Goal: Information Seeking & Learning: Learn about a topic

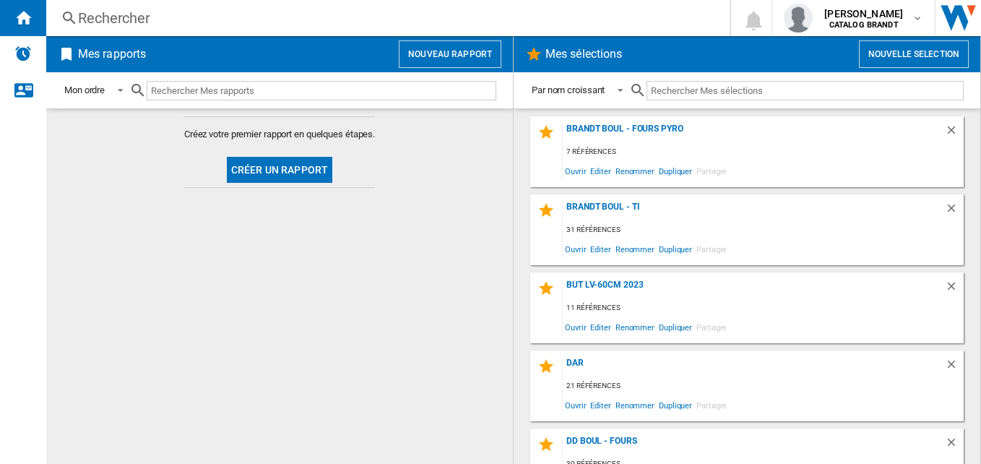
click at [213, 19] on div "Rechercher" at bounding box center [385, 18] width 614 height 20
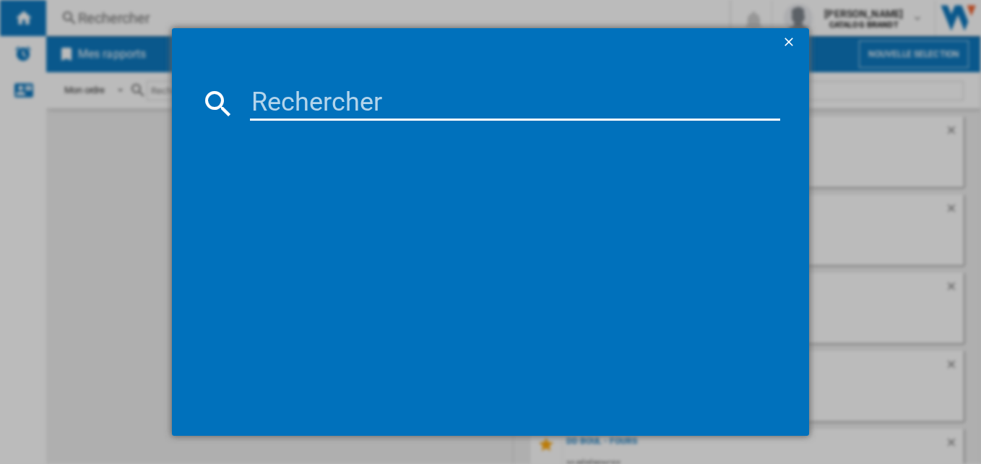
click at [339, 91] on input at bounding box center [515, 103] width 531 height 35
paste input "BOP2432B"
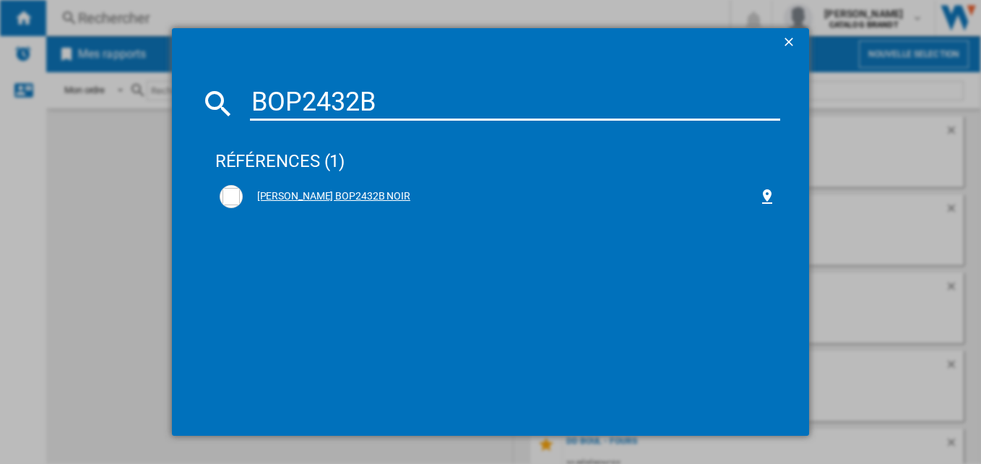
type input "BOP2432B"
click at [342, 191] on div "[PERSON_NAME] BOP2432B NOIR" at bounding box center [501, 196] width 516 height 14
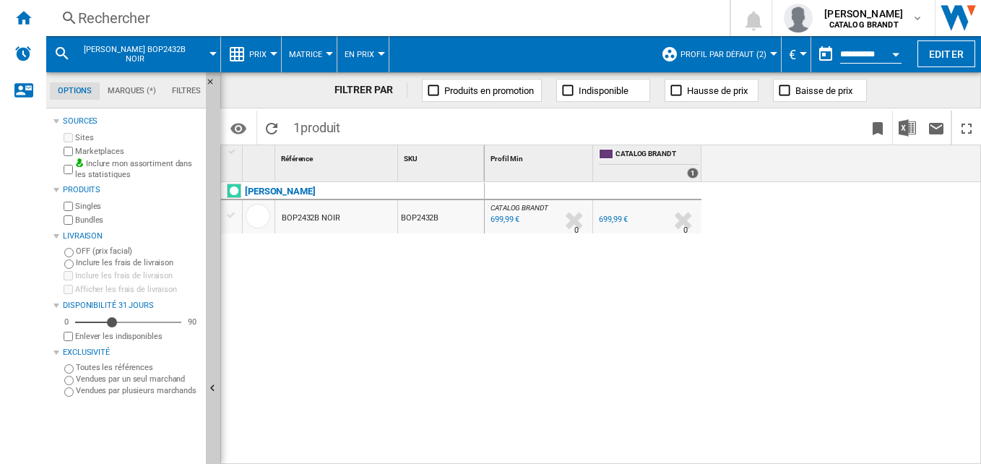
click at [258, 56] on span "Prix" at bounding box center [257, 54] width 17 height 9
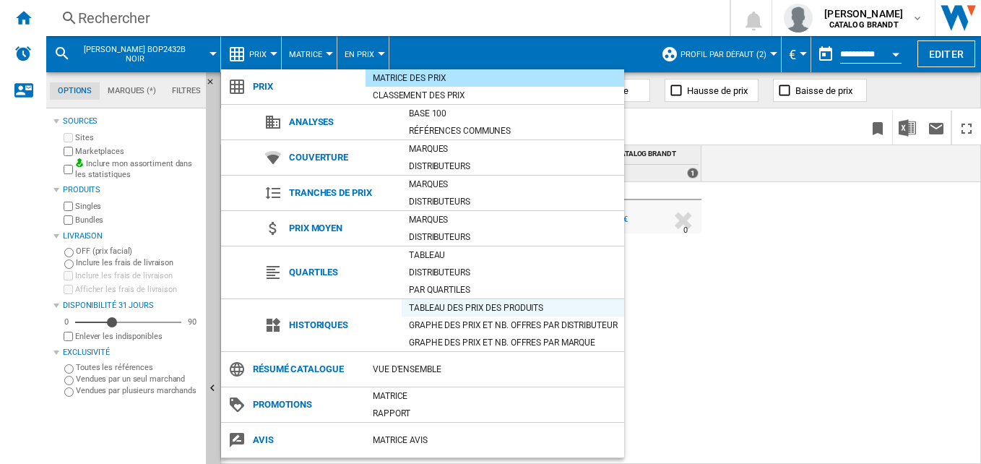
click at [468, 305] on div "Tableau des prix des produits" at bounding box center [512, 307] width 222 height 14
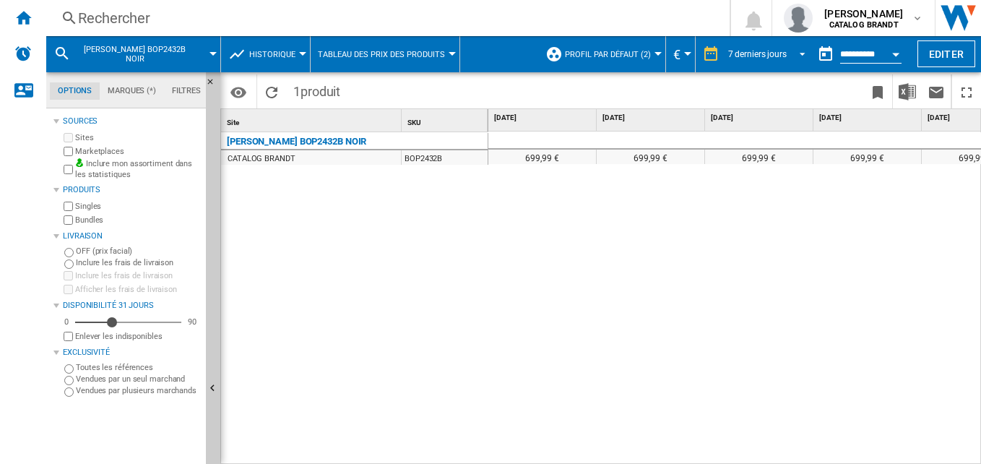
click at [760, 53] on div "7 derniers jours" at bounding box center [757, 54] width 58 height 10
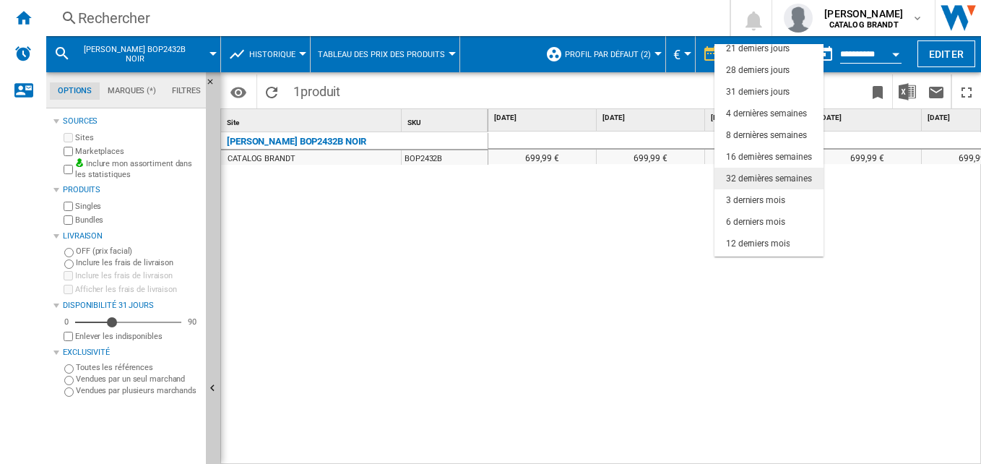
scroll to position [91, 0]
click at [758, 224] on div "12 derniers mois" at bounding box center [758, 224] width 64 height 12
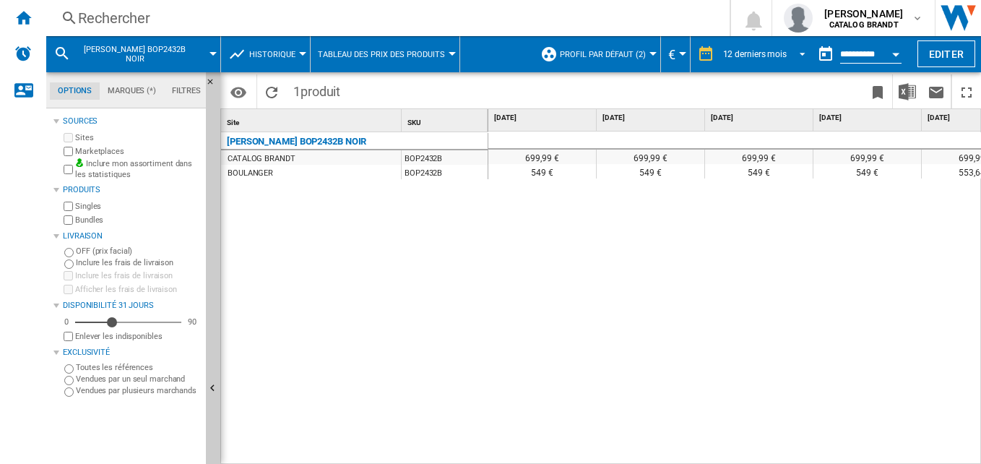
click at [756, 54] on div "12 derniers mois" at bounding box center [755, 54] width 64 height 10
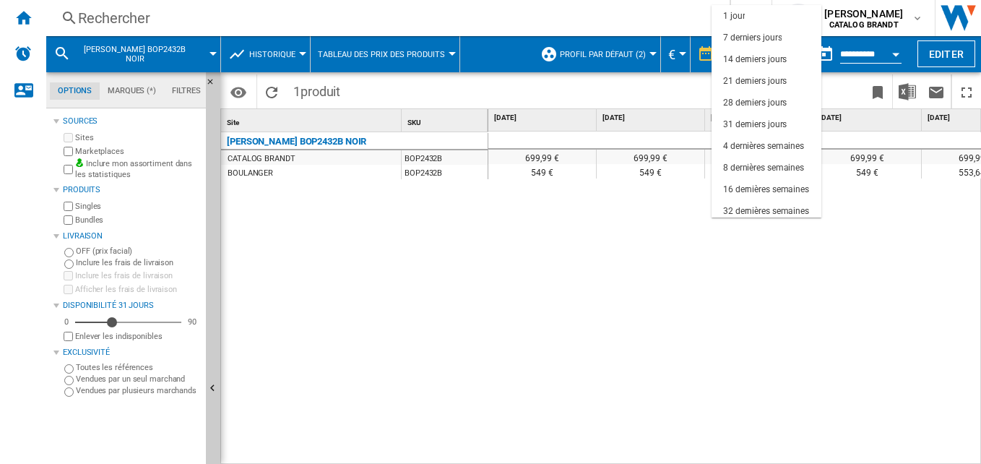
scroll to position [91, 0]
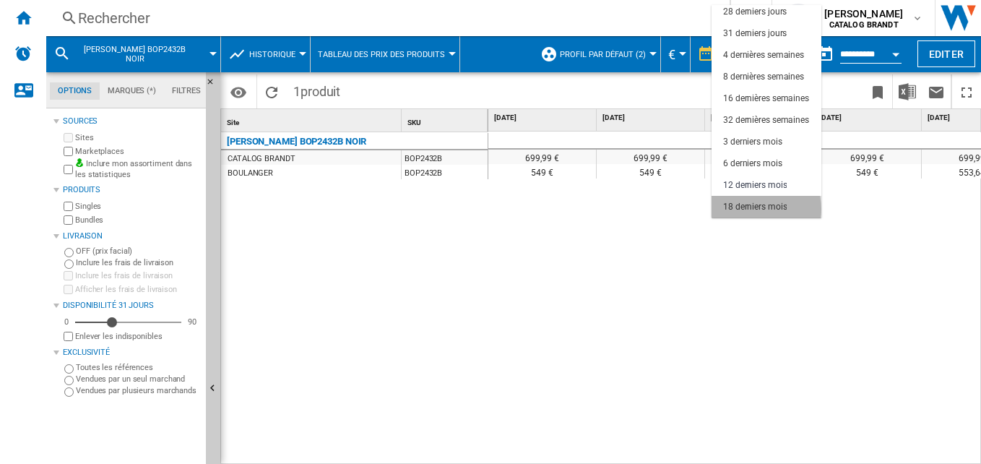
click at [762, 209] on div "18 derniers mois" at bounding box center [755, 207] width 64 height 12
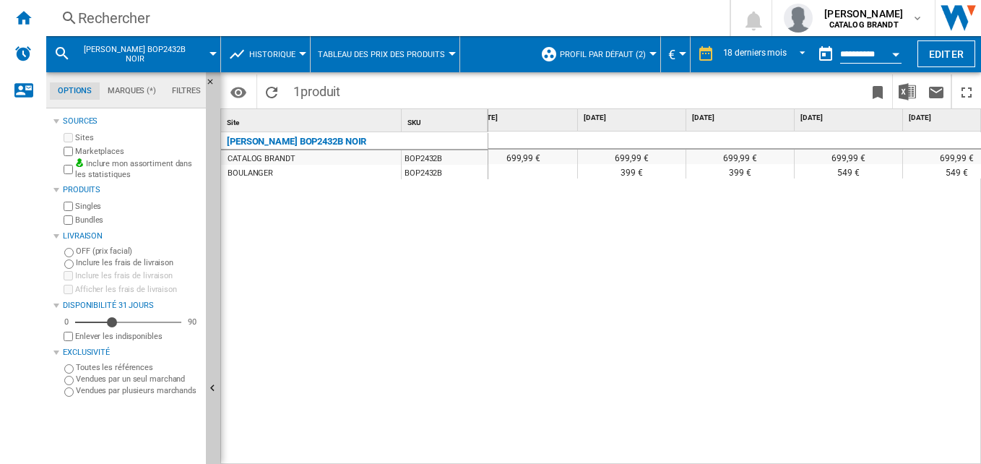
scroll to position [0, 130]
